Goal: Transaction & Acquisition: Purchase product/service

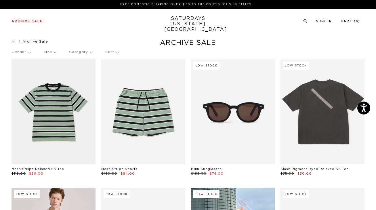
click at [52, 51] on p "Size" at bounding box center [49, 51] width 13 height 13
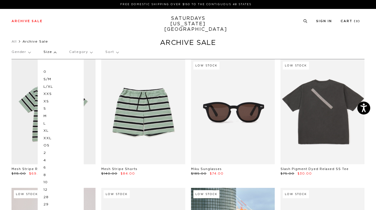
click at [52, 138] on p "XXL" at bounding box center [60, 138] width 34 height 7
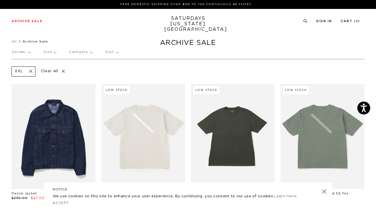
click at [28, 52] on p "Gender" at bounding box center [20, 51] width 19 height 13
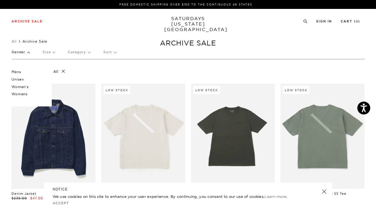
click at [20, 72] on p "Mens" at bounding box center [28, 71] width 34 height 7
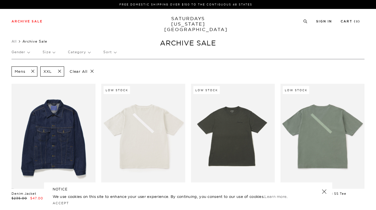
click at [29, 52] on p "Gender" at bounding box center [20, 51] width 18 height 13
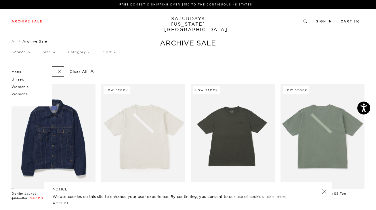
click at [22, 78] on p "Unisex" at bounding box center [28, 79] width 34 height 7
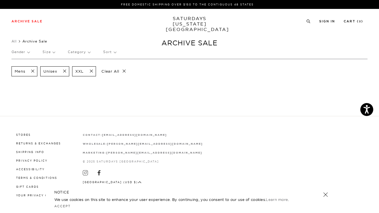
click at [64, 72] on span at bounding box center [63, 71] width 12 height 5
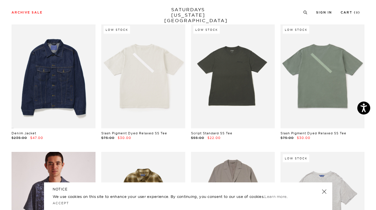
scroll to position [61, 0]
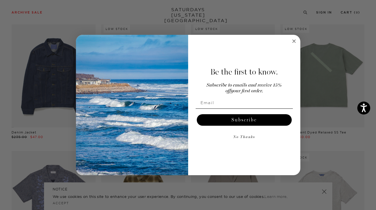
click at [293, 41] on icon "Close dialog" at bounding box center [293, 41] width 3 height 3
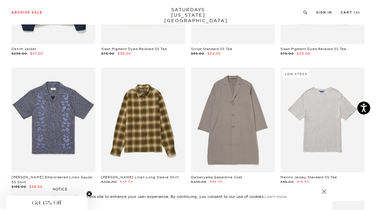
scroll to position [145, 0]
click at [324, 191] on link at bounding box center [324, 191] width 8 height 8
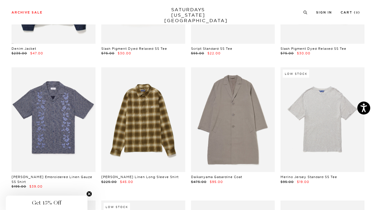
click at [89, 193] on icon "Close teaser" at bounding box center [89, 194] width 2 height 2
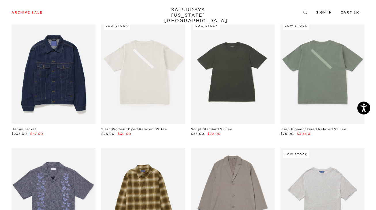
scroll to position [0, 0]
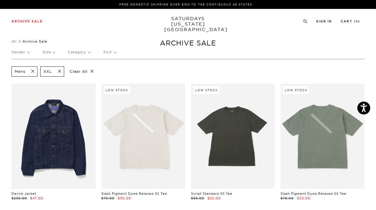
click at [34, 72] on span at bounding box center [31, 71] width 12 height 5
click at [26, 54] on p "Gender" at bounding box center [20, 51] width 19 height 13
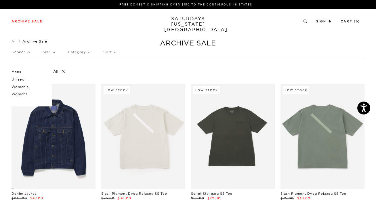
click at [20, 79] on p "Unisex" at bounding box center [28, 79] width 34 height 7
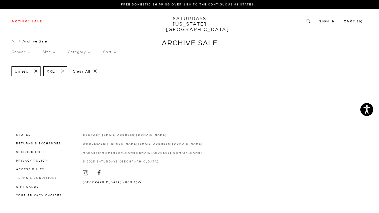
click at [35, 70] on span at bounding box center [34, 71] width 12 height 5
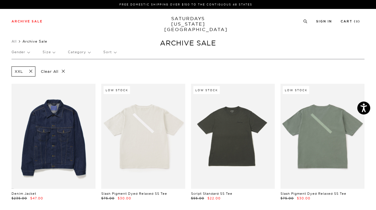
click at [27, 53] on p "Gender" at bounding box center [20, 51] width 18 height 13
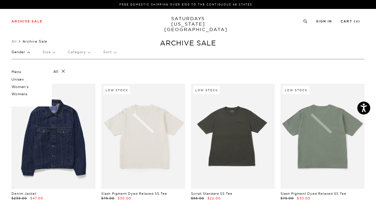
click at [20, 71] on p "Mens" at bounding box center [28, 71] width 34 height 7
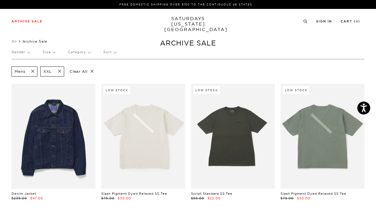
click at [58, 72] on span at bounding box center [58, 71] width 12 height 5
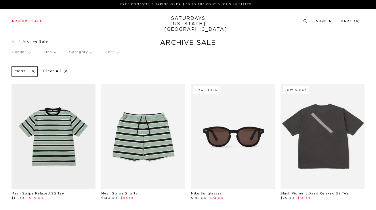
click at [54, 52] on p "Size" at bounding box center [49, 51] width 13 height 13
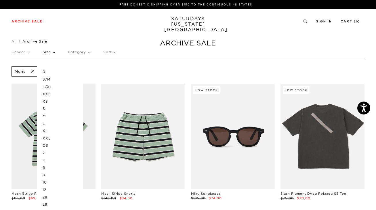
click at [47, 131] on p "XL" at bounding box center [60, 130] width 34 height 7
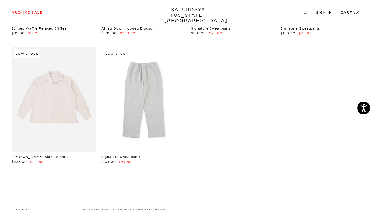
scroll to position [1752, 0]
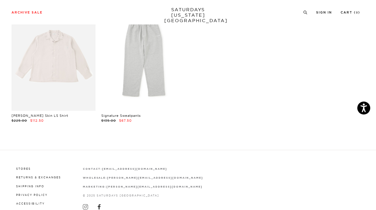
drag, startPoint x: 319, startPoint y: 55, endPoint x: 133, endPoint y: 1, distance: 193.8
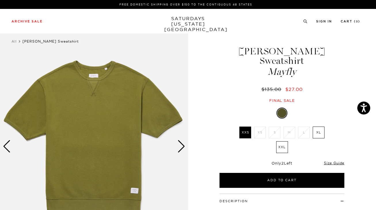
click at [182, 148] on div "Next slide" at bounding box center [181, 146] width 8 height 13
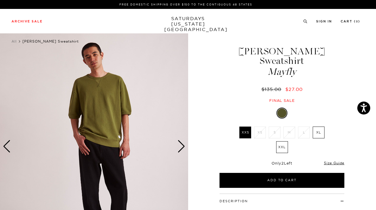
click at [182, 148] on div "Next slide" at bounding box center [181, 146] width 8 height 13
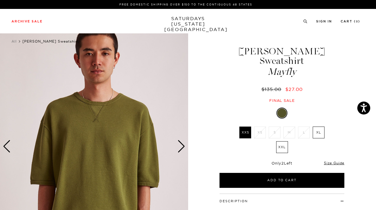
click at [182, 148] on div "Next slide" at bounding box center [181, 146] width 8 height 13
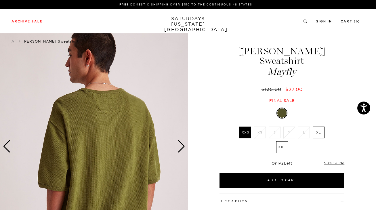
click at [182, 148] on div "Next slide" at bounding box center [181, 146] width 8 height 13
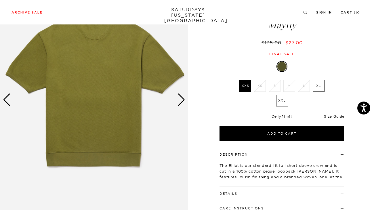
scroll to position [47, 0]
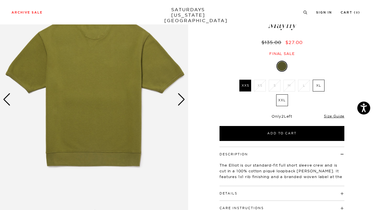
click at [315, 80] on label "XL" at bounding box center [318, 86] width 12 height 12
click at [0, 0] on input "XL" at bounding box center [0, 0] width 0 height 0
click at [278, 94] on label "XXL" at bounding box center [282, 100] width 12 height 12
click at [0, 0] on input "XXL" at bounding box center [0, 0] width 0 height 0
